Goal: Transaction & Acquisition: Purchase product/service

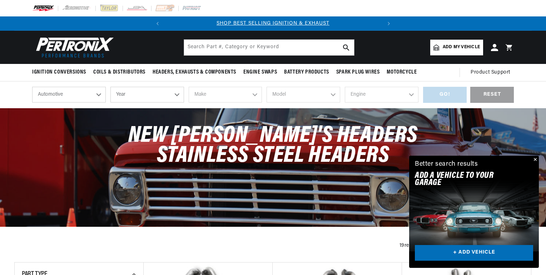
click at [100, 96] on select "Automotive Agricultural Industrial Marine Motorcycle" at bounding box center [69, 95] width 74 height 16
click at [32, 87] on select "Automotive Agricultural Industrial Marine Motorcycle" at bounding box center [69, 95] width 74 height 16
click at [178, 94] on select "Year [DATE] 2025 2024 2023 2022 2021 2020 2019 2018 2017 2016 2015 2014 2013 20…" at bounding box center [147, 95] width 74 height 16
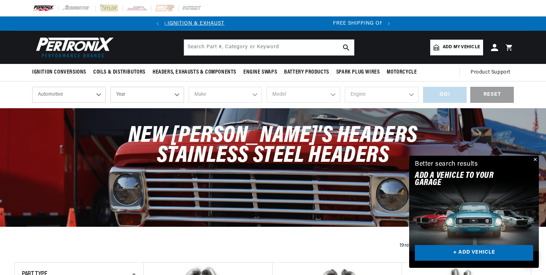
scroll to position [0, 25]
select select "1972"
click at [110, 87] on select "Year [DATE] 2025 2024 2023 2022 2021 2020 2019 2018 2017 2016 2015 2014 2013 20…" at bounding box center [147, 95] width 74 height 16
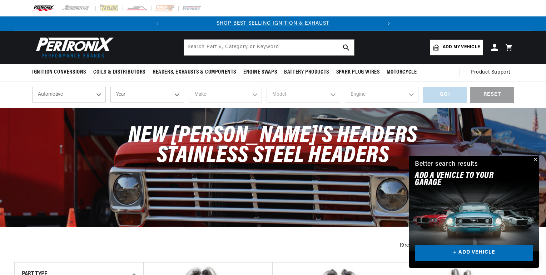
select select "1972"
click at [256, 95] on select "Make Alfa Romeo American Motors Aston [PERSON_NAME] Audi [GEOGRAPHIC_DATA] BMW …" at bounding box center [226, 95] width 74 height 16
select select "Dodge"
click at [189, 87] on select "Make Alfa Romeo American Motors Aston [PERSON_NAME] Audi [GEOGRAPHIC_DATA] BMW …" at bounding box center [226, 95] width 74 height 16
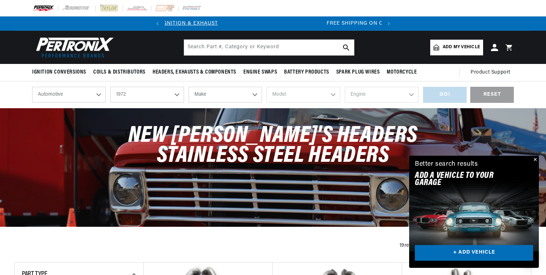
select select "Dodge"
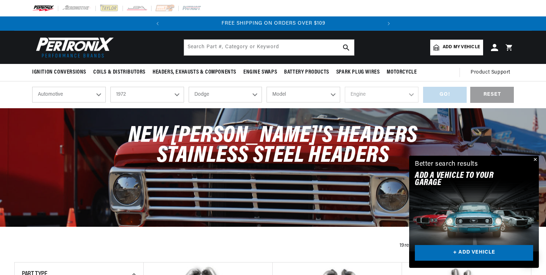
click at [334, 95] on select "Model B100 Van B200 Van B300 Van Challenger Charger Coronet D100 Pickup D200 Pi…" at bounding box center [303, 95] width 74 height 16
select select "Dart"
click at [266, 87] on select "Model B100 Van B200 Van B300 Van Challenger Charger Coronet D100 Pickup D200 Pi…" at bounding box center [303, 95] width 74 height 16
select select "Dart"
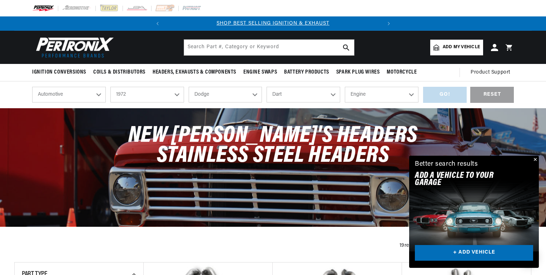
click at [413, 96] on select "Engine 2.8L 4.5L 6.3L 198cid / 3.2L 225cid / 3.7L 318cid / 5.2L 340cid / 5.6L 3…" at bounding box center [382, 95] width 74 height 16
select select "6.3L"
click at [345, 87] on select "Engine 2.8L 4.5L 6.3L 198cid / 3.2L 225cid / 3.7L 318cid / 5.2L 340cid / 5.6L 3…" at bounding box center [382, 95] width 74 height 16
select select "6.3L"
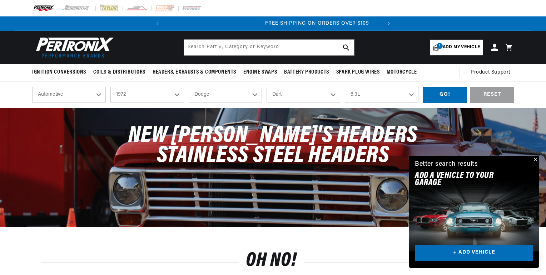
scroll to position [0, 216]
click at [441, 93] on div "GO!" at bounding box center [445, 95] width 44 height 16
